Goal: Task Accomplishment & Management: Complete application form

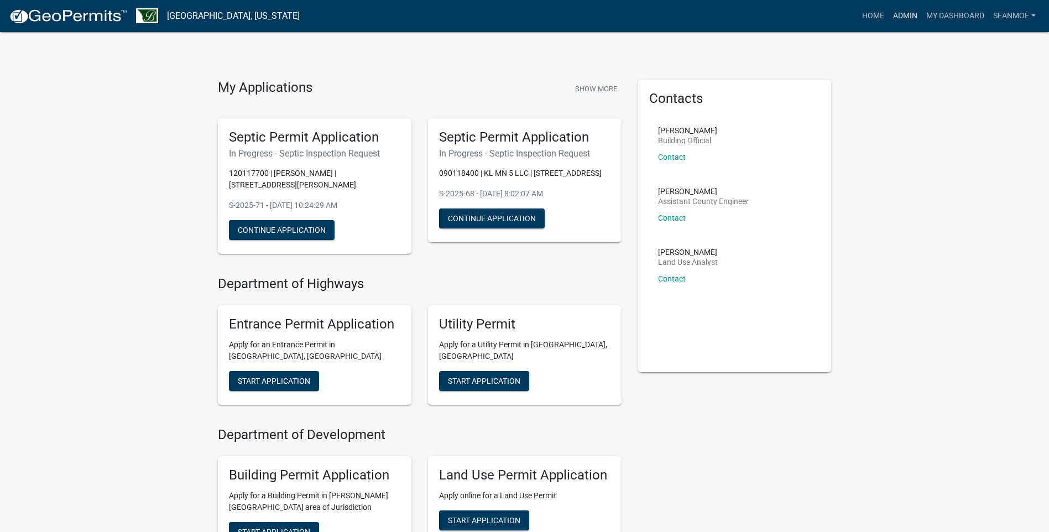
click at [901, 15] on link "Admin" at bounding box center [904, 16] width 33 height 21
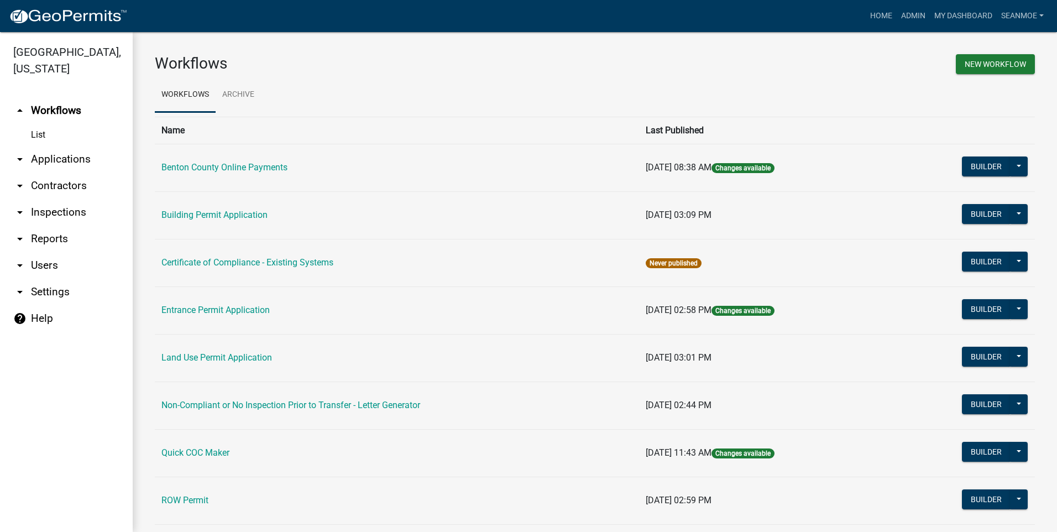
click at [61, 161] on link "arrow_drop_down Applications" at bounding box center [66, 159] width 133 height 27
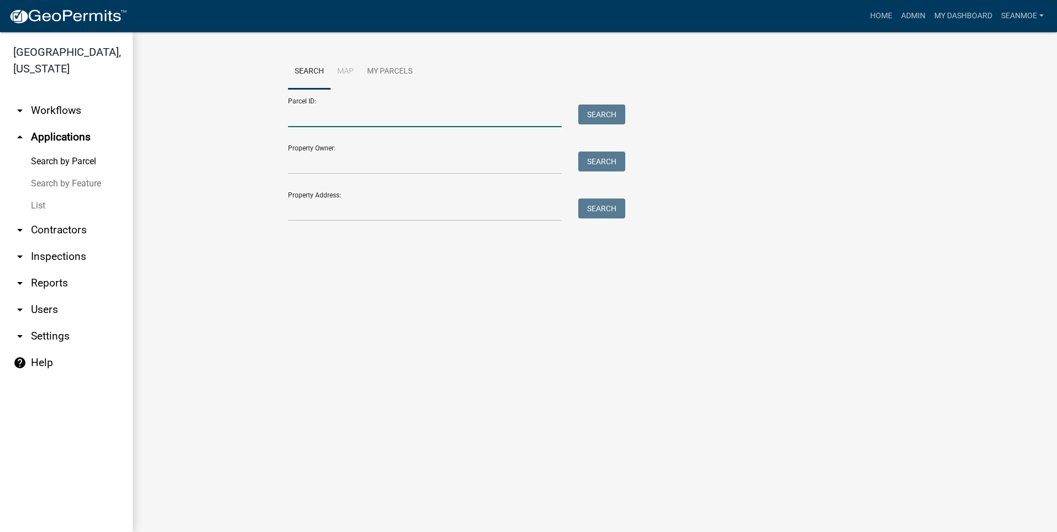
click at [349, 120] on input "Parcel ID:" at bounding box center [425, 115] width 274 height 23
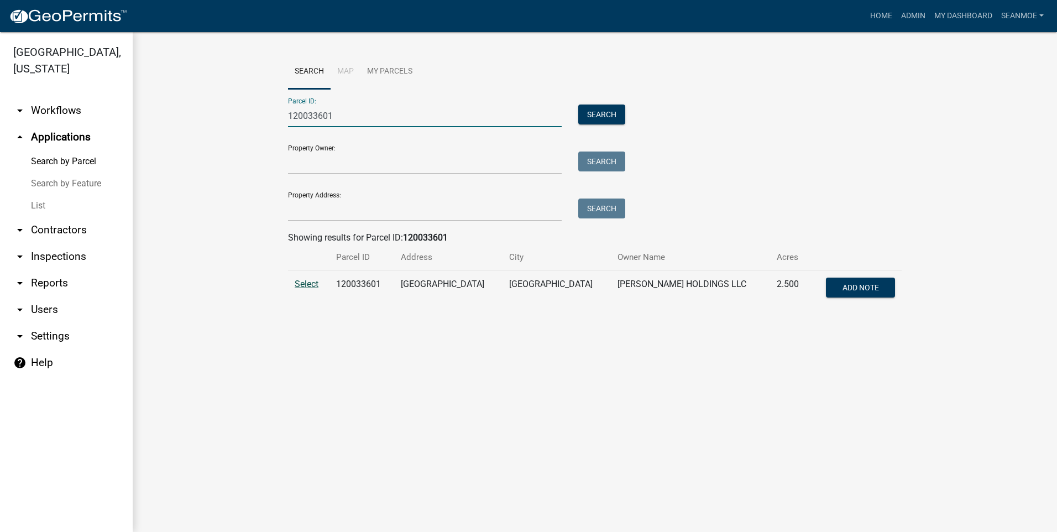
type input "120033601"
click at [312, 284] on span "Select" at bounding box center [307, 284] width 24 height 11
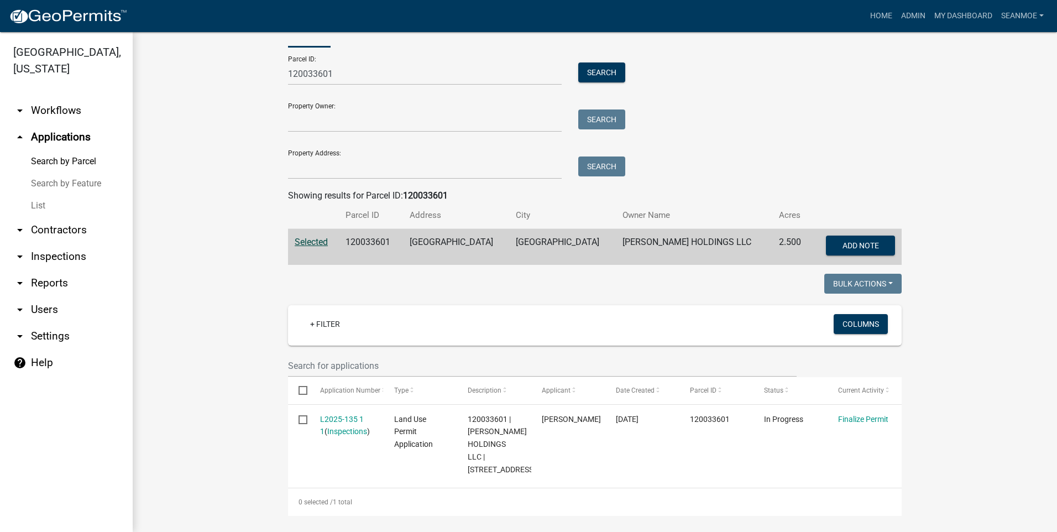
scroll to position [60, 0]
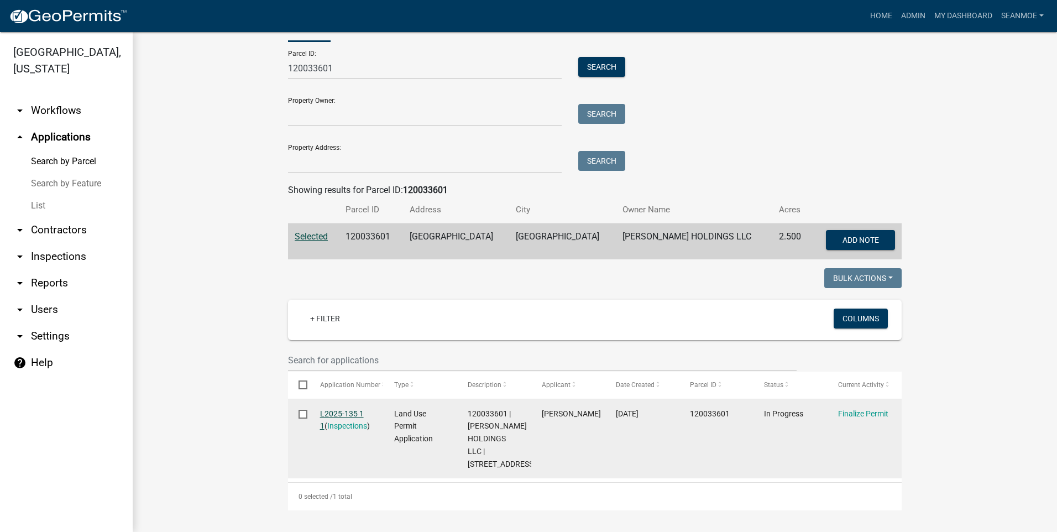
click at [345, 409] on link "L2025-135 1 1" at bounding box center [342, 420] width 44 height 22
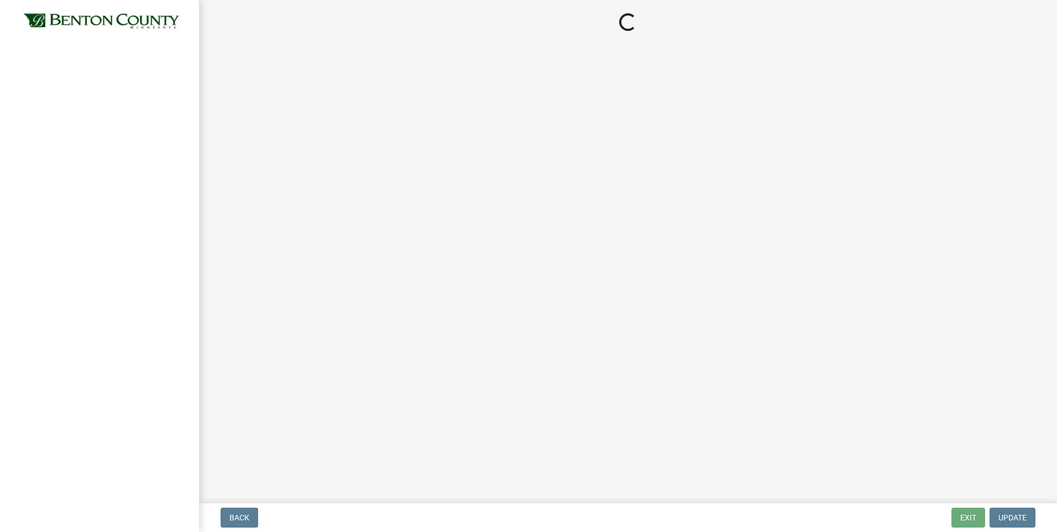
select select "8c556161-3af8-4be3-b743-63476ef47763"
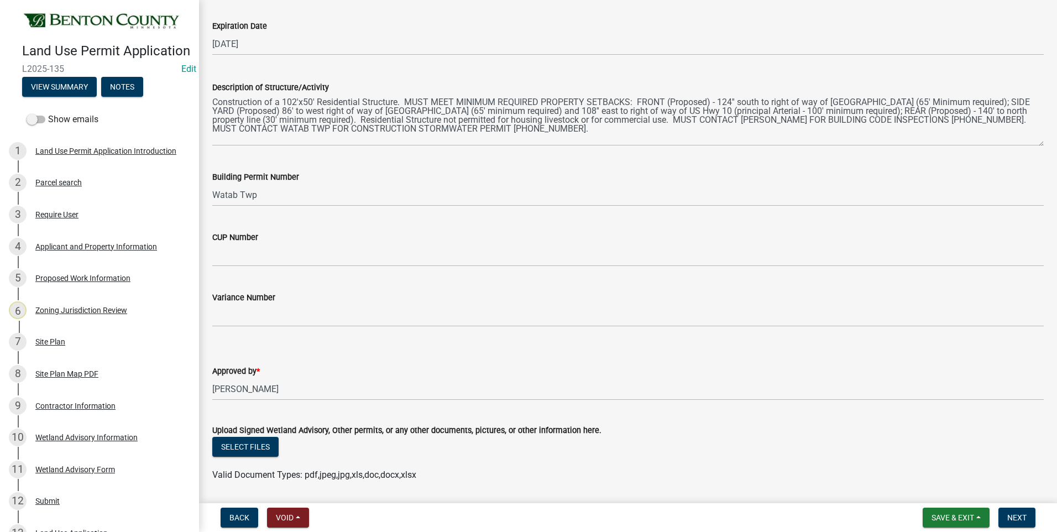
scroll to position [276, 0]
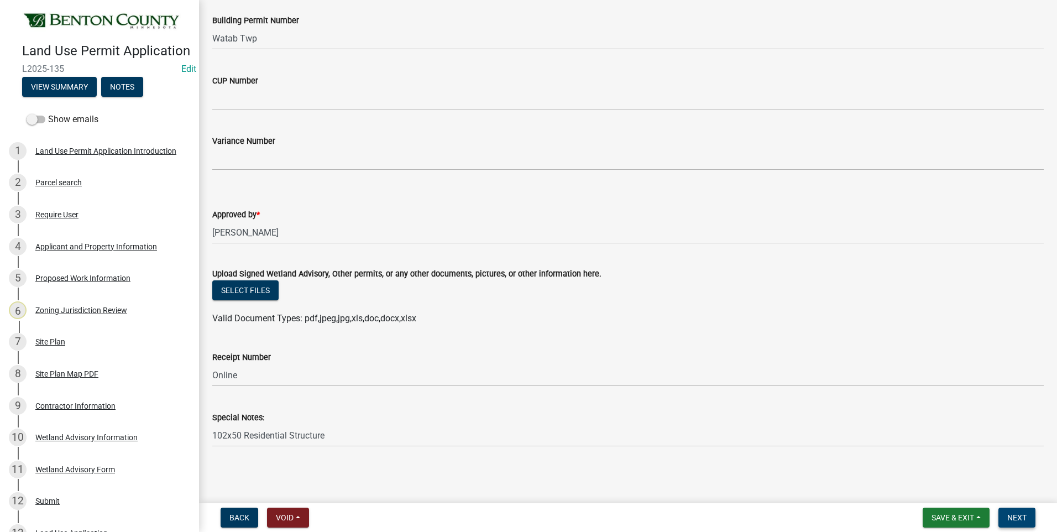
click at [1014, 519] on span "Next" at bounding box center [1016, 517] width 19 height 9
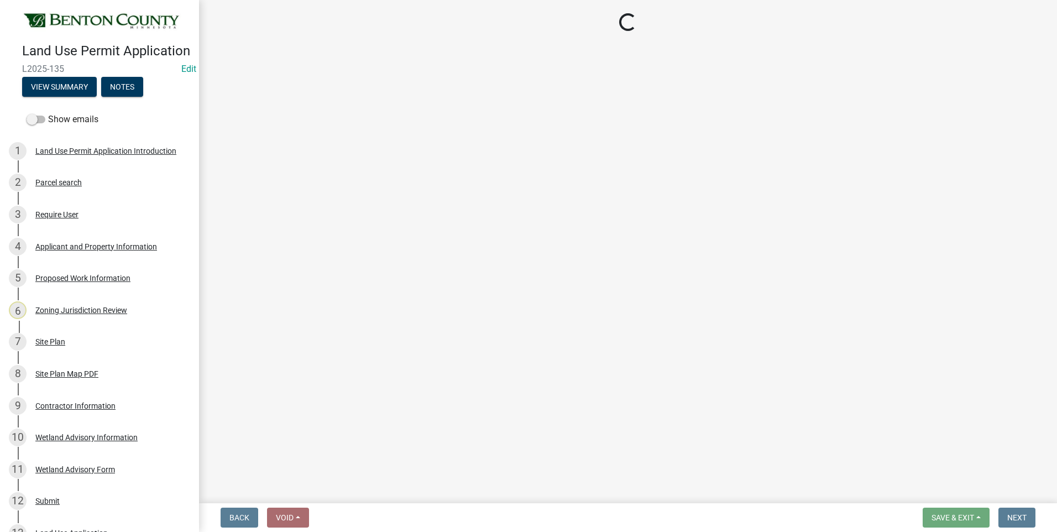
select select "3: 3"
